Goal: Check status: Check status

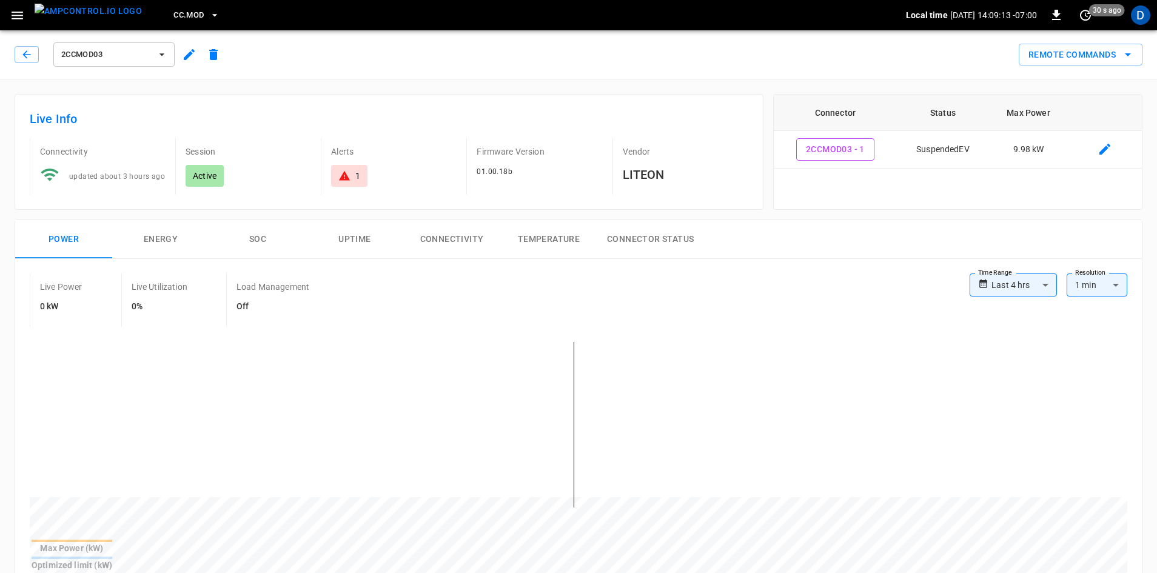
click at [152, 17] on div "CC.MOD" at bounding box center [529, 15] width 754 height 28
click at [173, 16] on span "CC.MOD" at bounding box center [188, 15] width 30 height 14
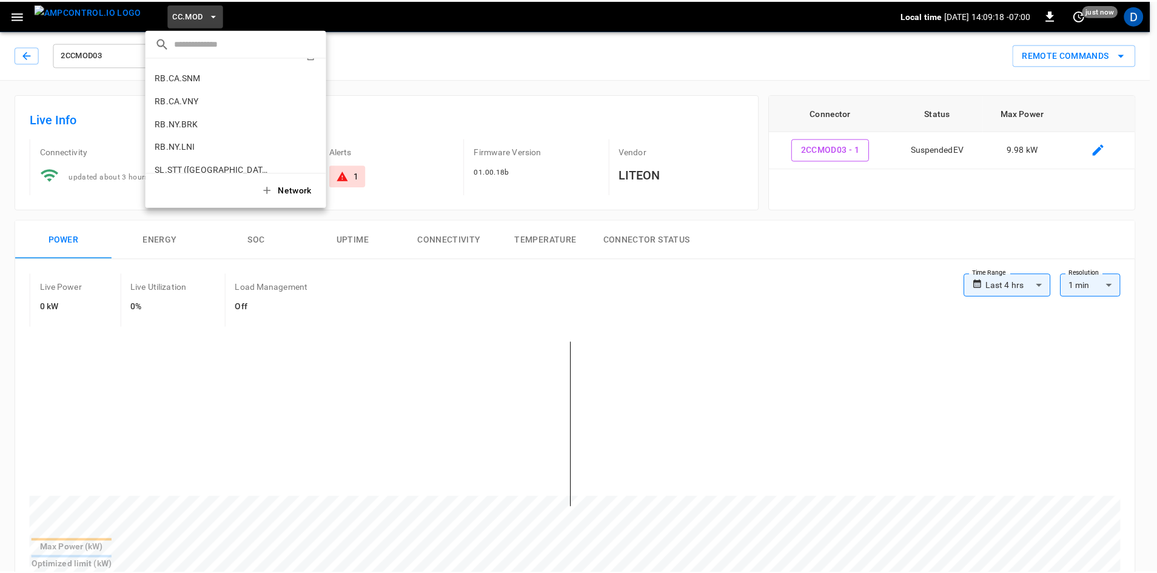
scroll to position [816, 0]
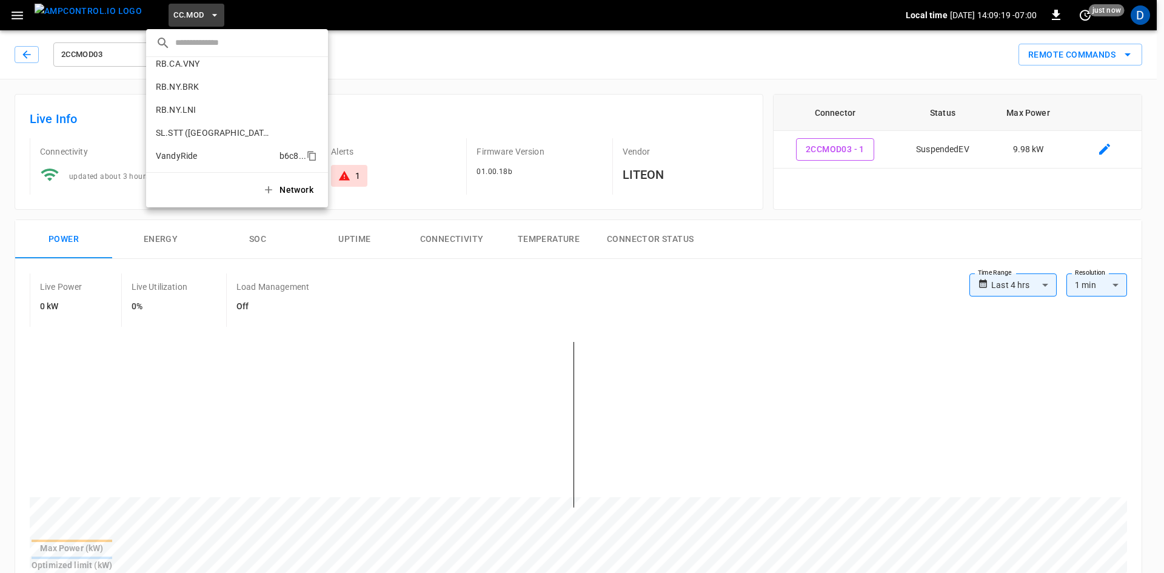
click at [185, 149] on li "VandyRide b6c8 ..." at bounding box center [237, 155] width 182 height 23
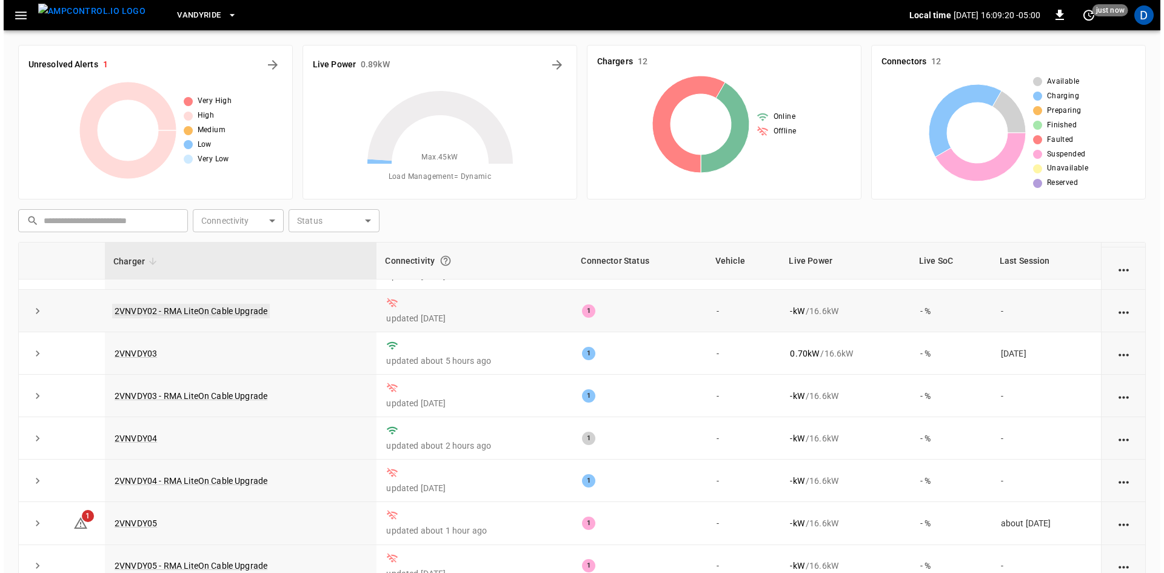
scroll to position [153, 0]
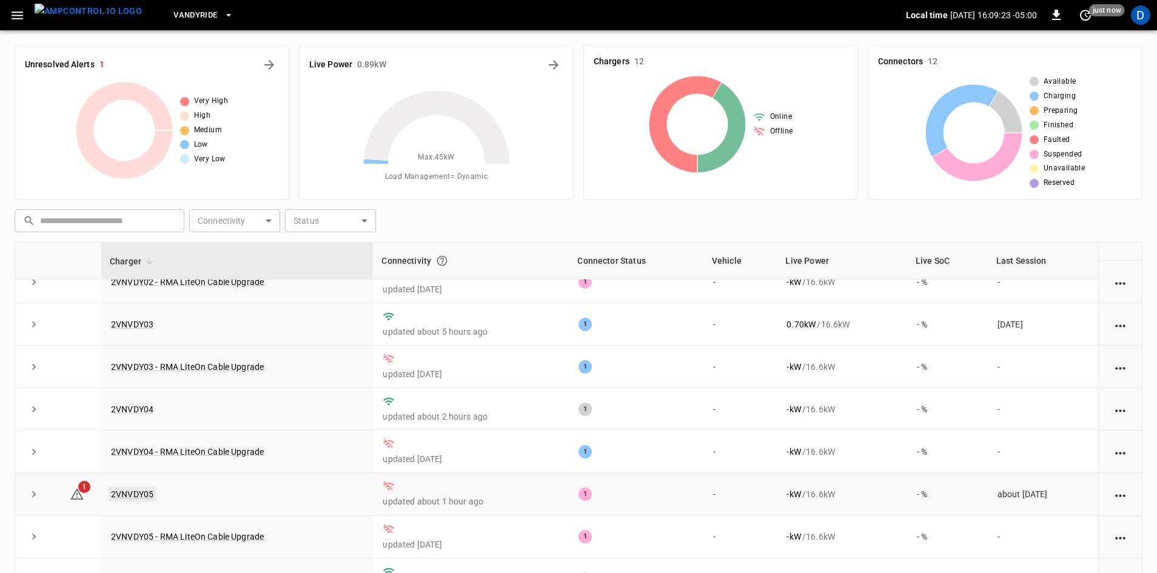
click at [135, 487] on link "2VNVDY05" at bounding box center [132, 494] width 47 height 15
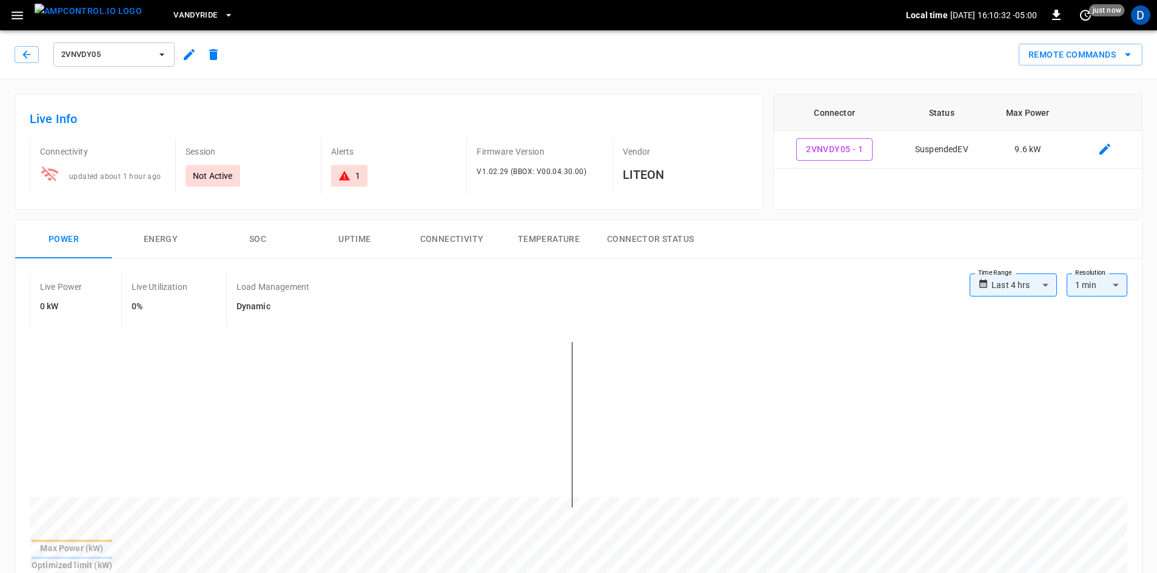
click at [458, 252] on button "Connectivity" at bounding box center [451, 239] width 97 height 39
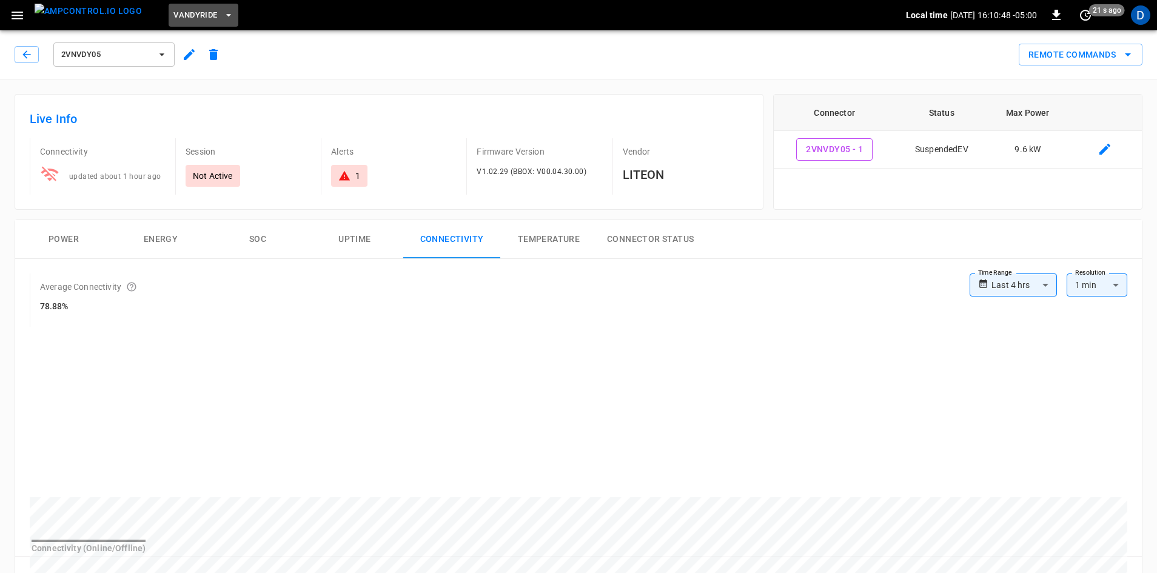
click at [176, 12] on span "VandyRide" at bounding box center [195, 15] width 44 height 14
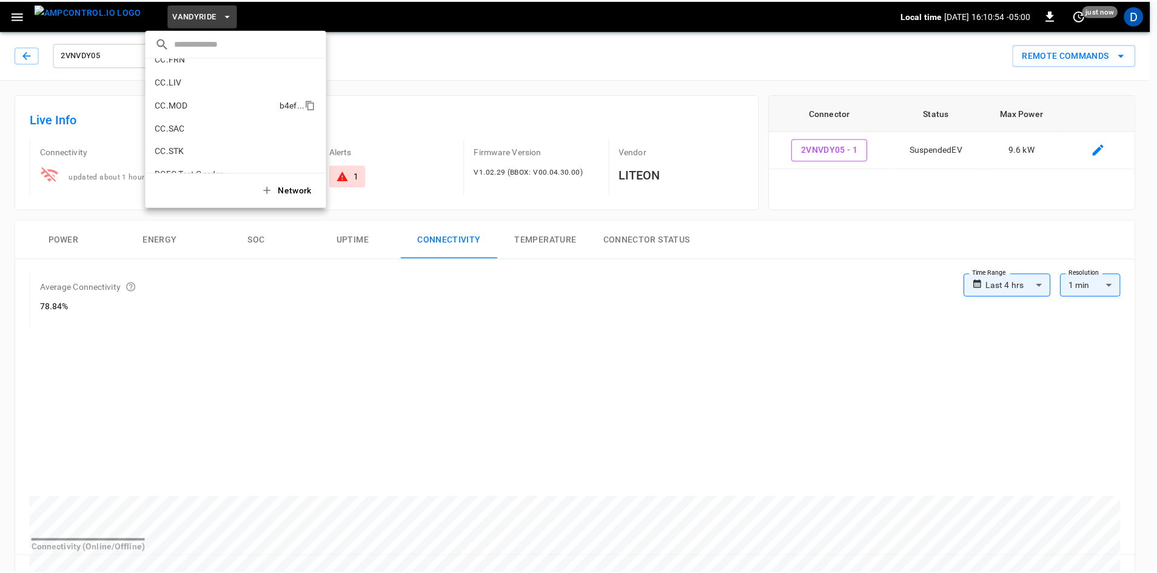
scroll to position [270, 0]
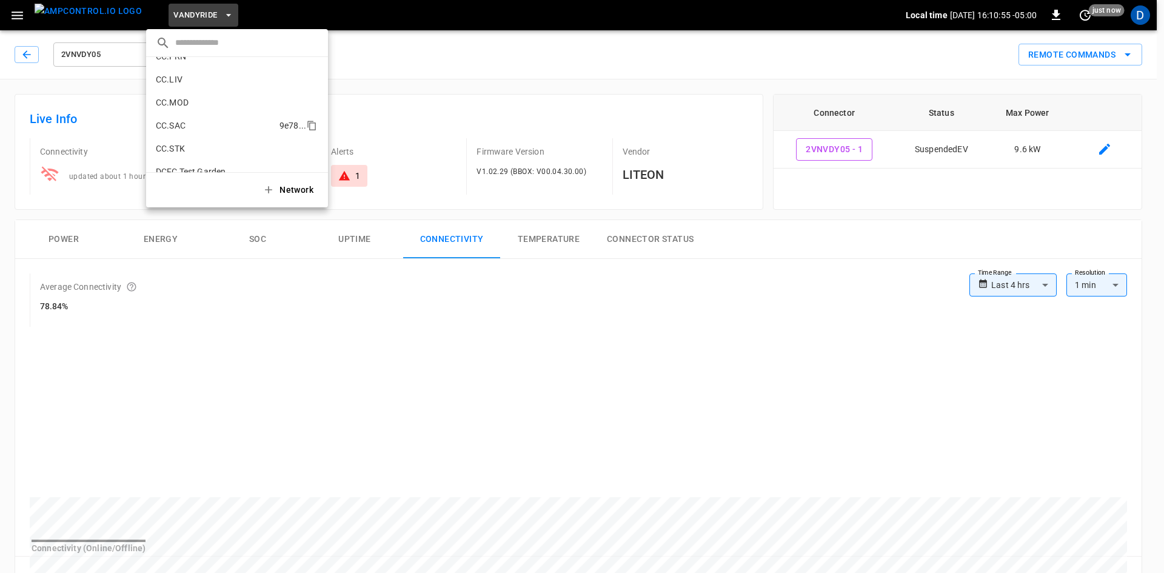
click at [192, 127] on p "CC.SAC" at bounding box center [215, 125] width 119 height 12
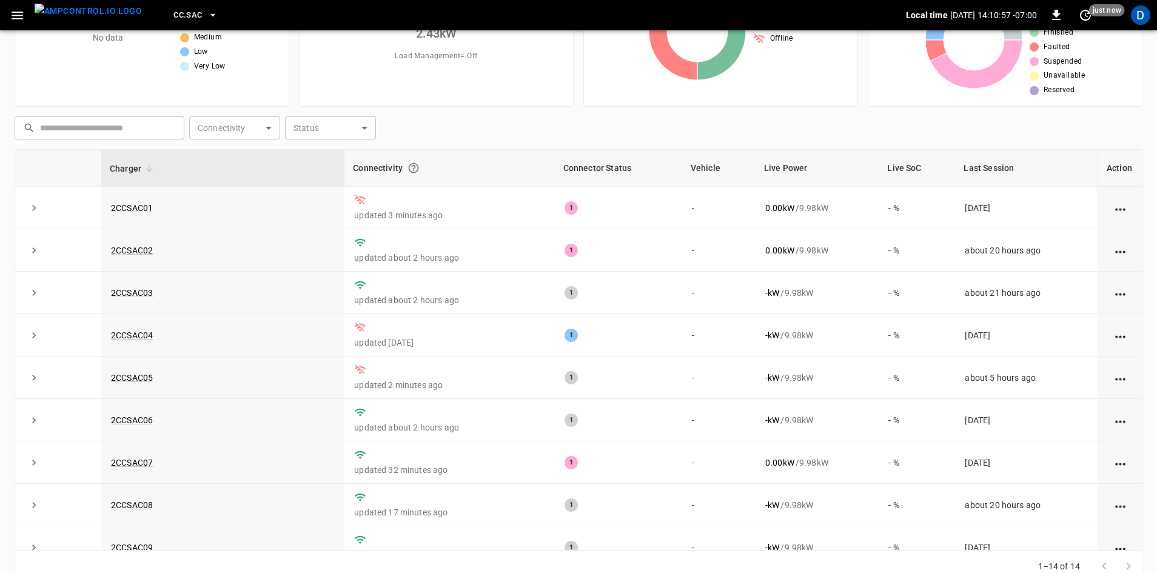
scroll to position [117, 0]
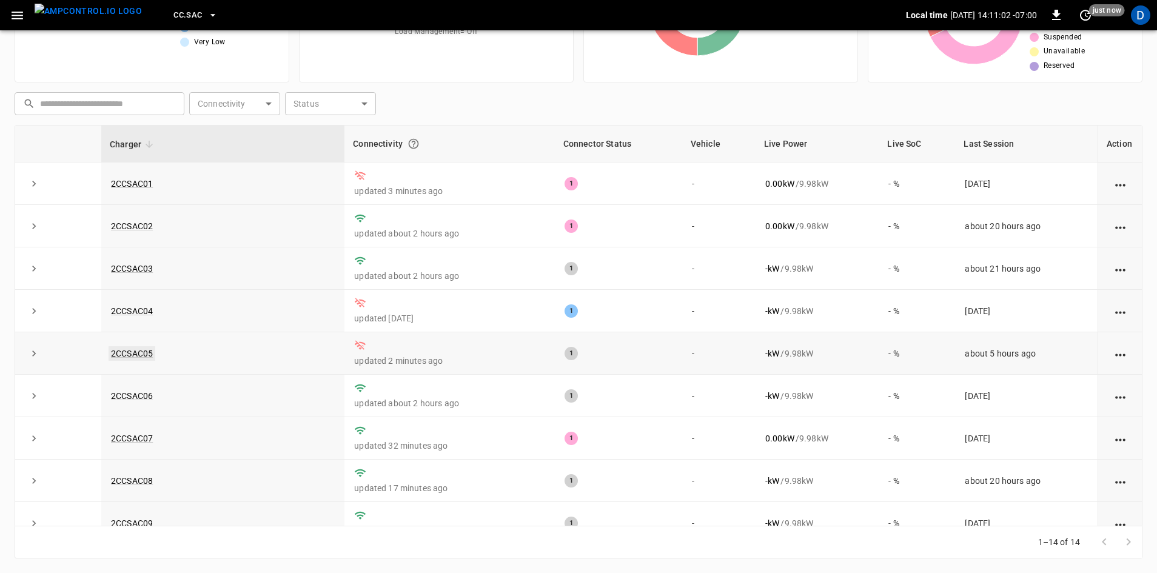
click at [137, 356] on link "2CCSAC05" at bounding box center [132, 353] width 47 height 15
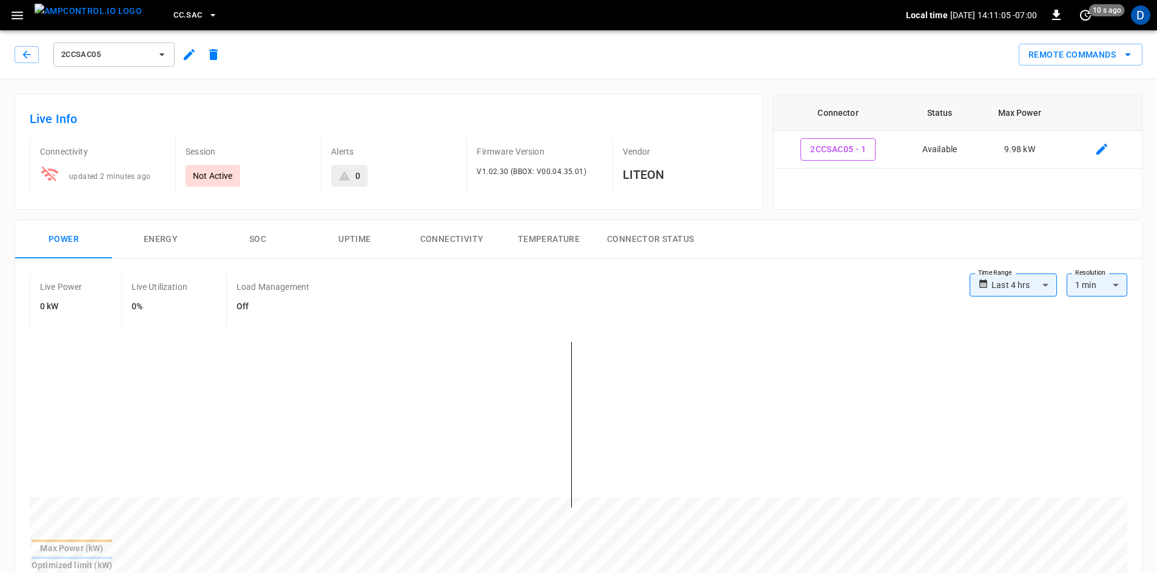
click at [466, 244] on button "Connectivity" at bounding box center [451, 239] width 97 height 39
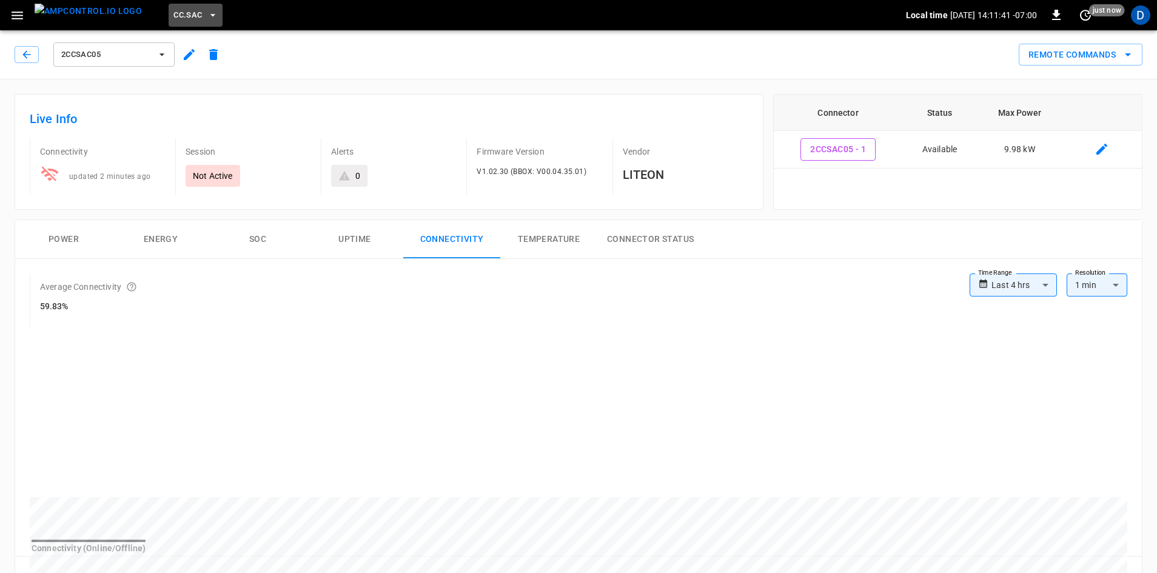
click at [173, 15] on span "CC.SAC" at bounding box center [187, 15] width 28 height 14
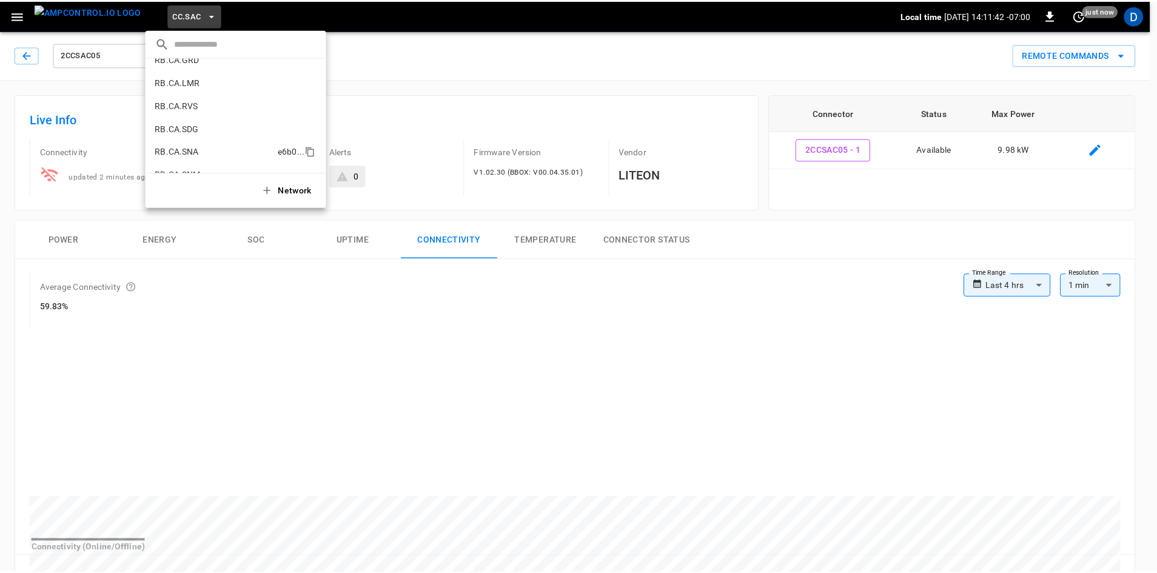
scroll to position [816, 0]
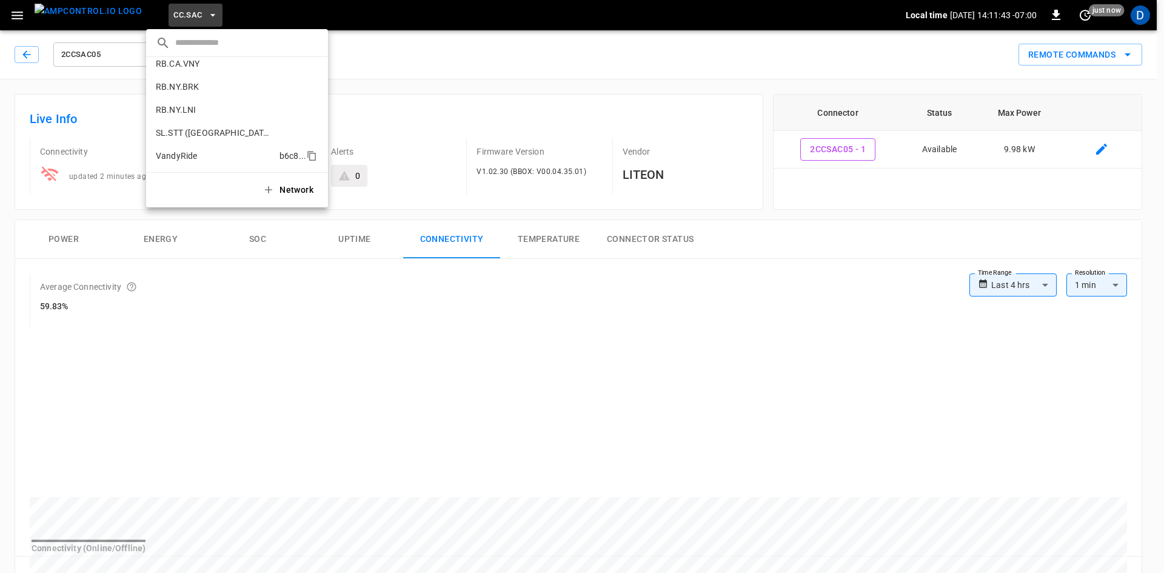
click at [191, 151] on p "VandyRide" at bounding box center [215, 156] width 119 height 12
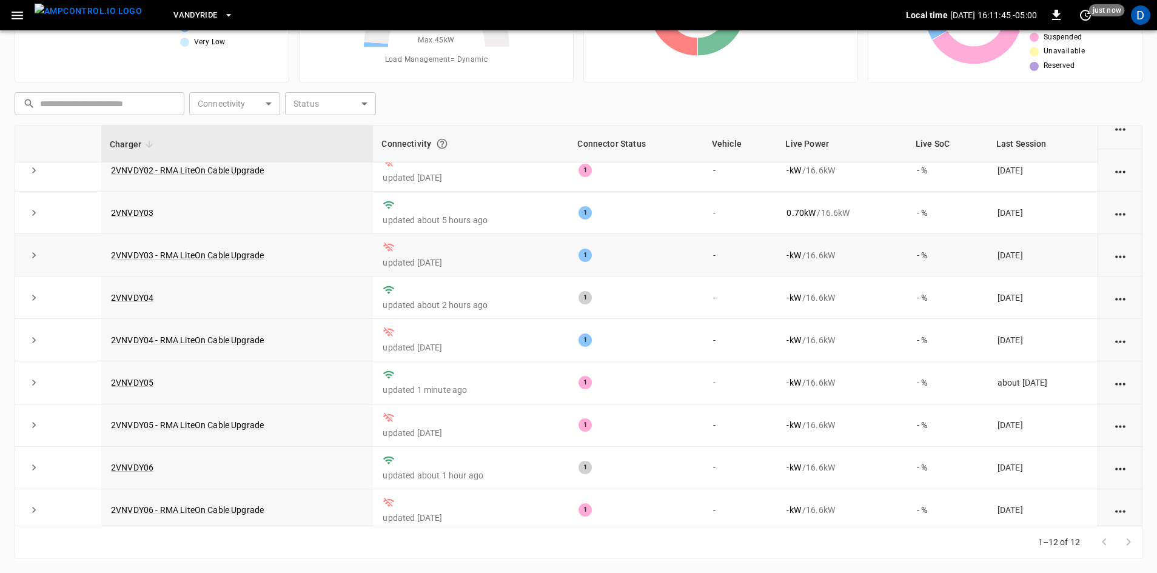
scroll to position [153, 0]
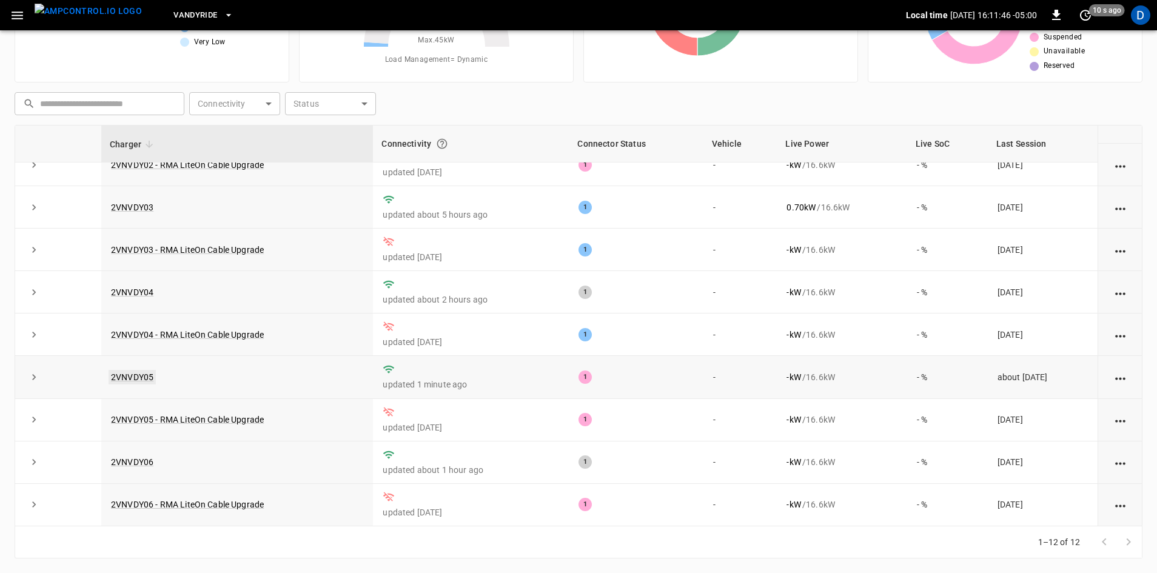
click at [145, 379] on link "2VNVDY05" at bounding box center [132, 377] width 47 height 15
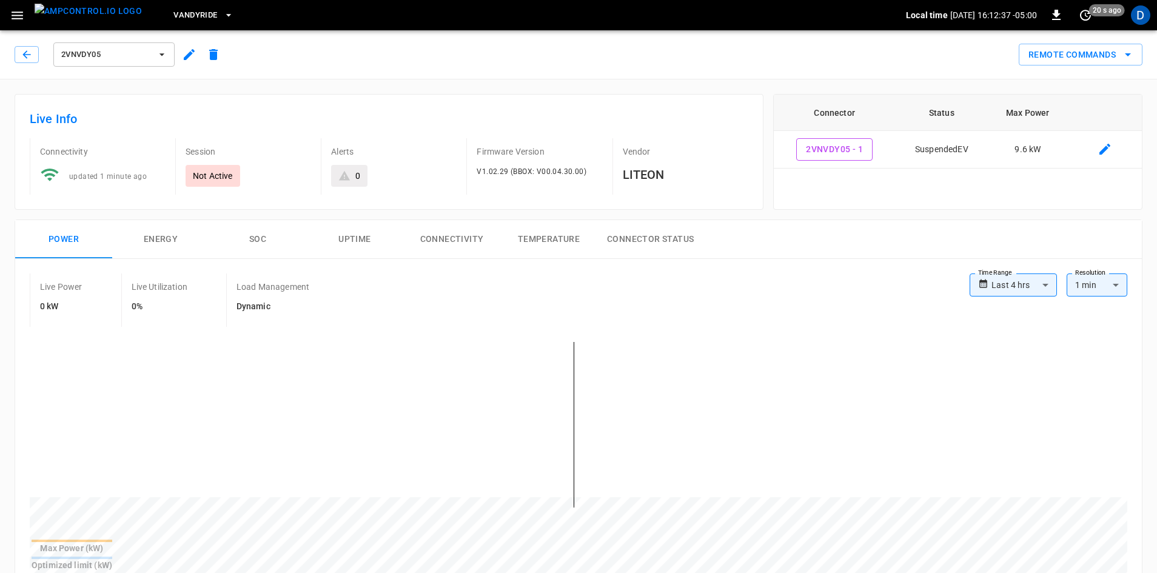
click at [173, 12] on span "VandyRide" at bounding box center [195, 15] width 44 height 14
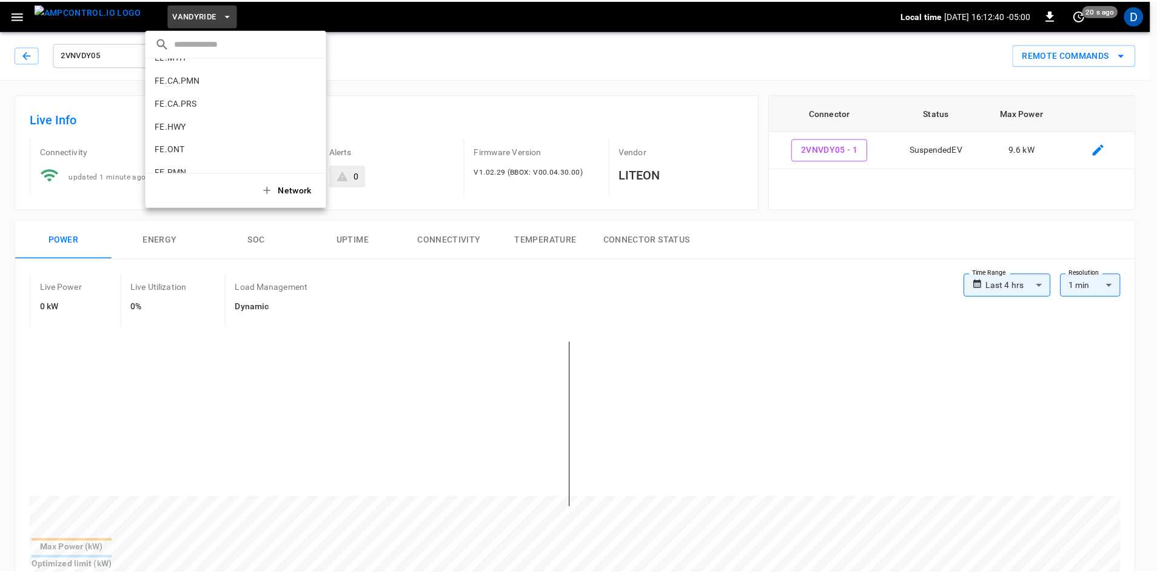
scroll to position [331, 0]
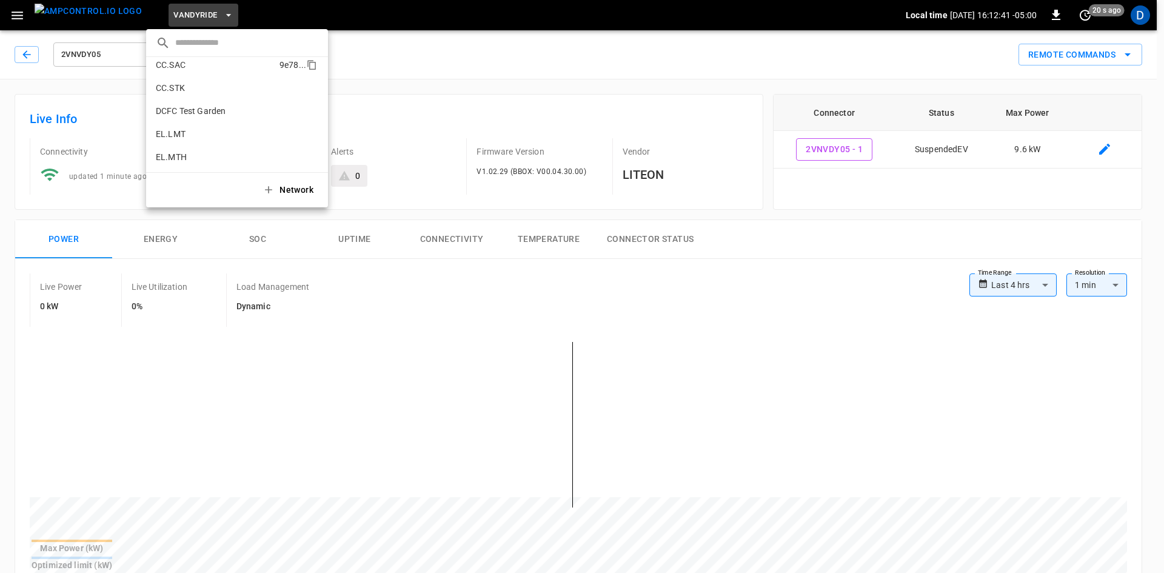
click at [176, 62] on p "CC.SAC" at bounding box center [215, 65] width 119 height 12
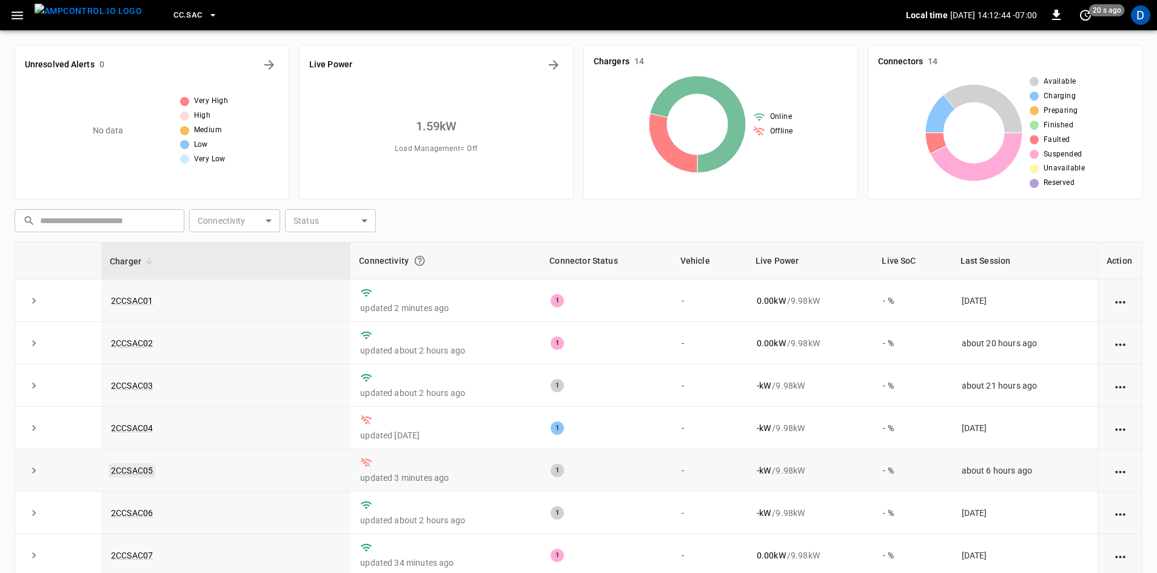
drag, startPoint x: 169, startPoint y: 435, endPoint x: 131, endPoint y: 469, distance: 51.1
click at [131, 469] on link "2CCSAC05" at bounding box center [132, 470] width 47 height 15
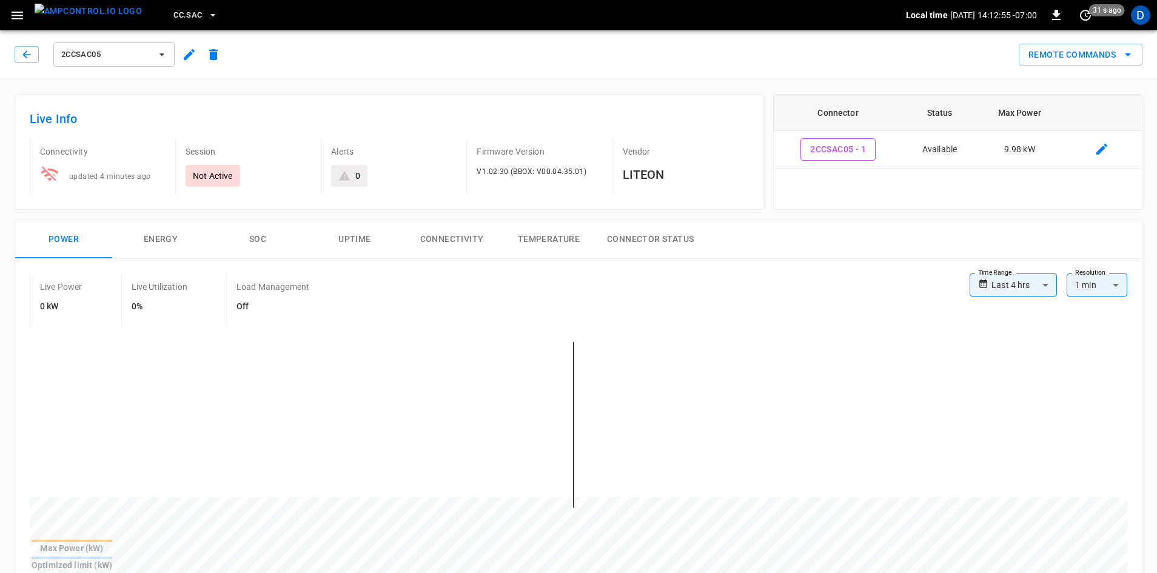
click at [458, 237] on button "Connectivity" at bounding box center [451, 239] width 97 height 39
